Goal: Use online tool/utility

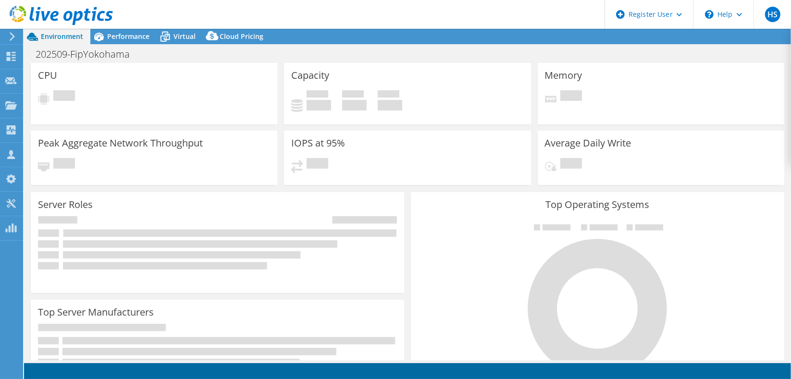
select select "USD"
select select "[GEOGRAPHIC_DATA]"
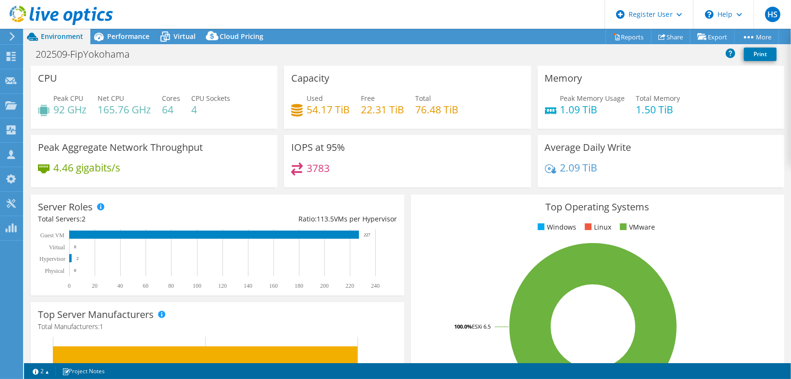
click at [139, 37] on span "Performance" at bounding box center [128, 36] width 42 height 9
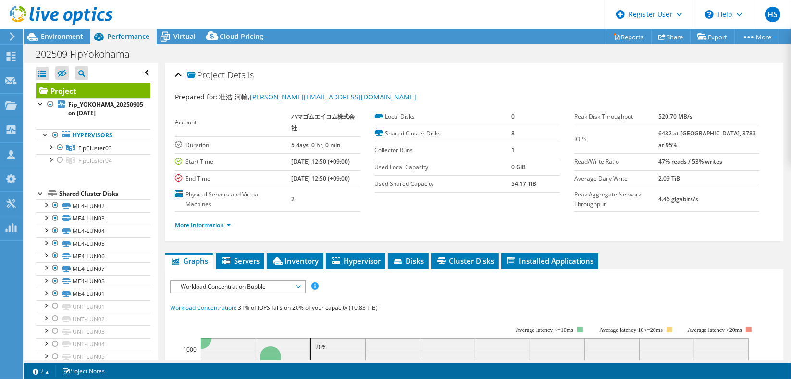
click at [49, 100] on div at bounding box center [51, 105] width 10 height 12
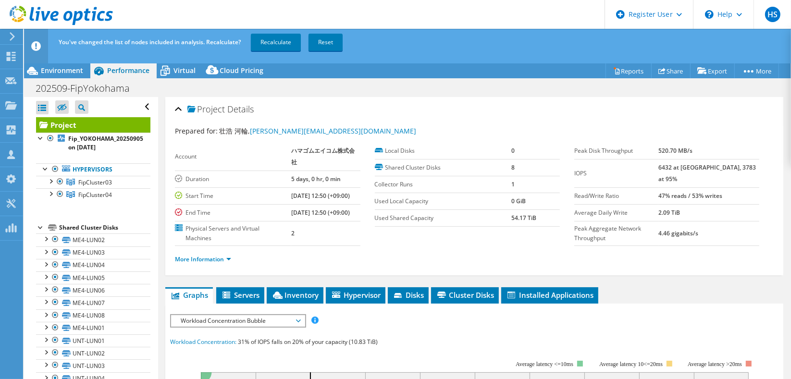
click at [285, 43] on link "Recalculate" at bounding box center [276, 42] width 50 height 17
click at [71, 66] on span "Environment" at bounding box center [62, 70] width 42 height 9
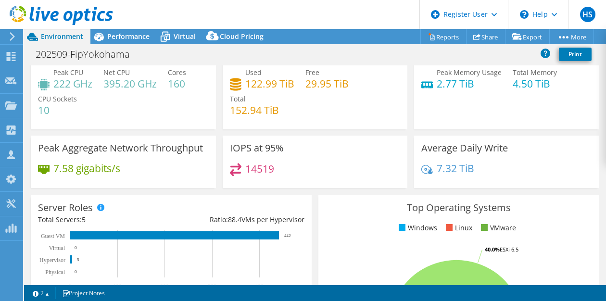
scroll to position [26, 0]
